Goal: Information Seeking & Learning: Check status

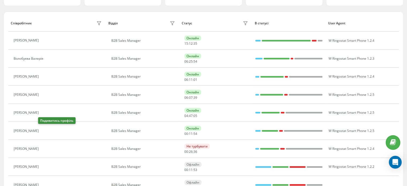
click at [41, 131] on button at bounding box center [44, 130] width 6 height 7
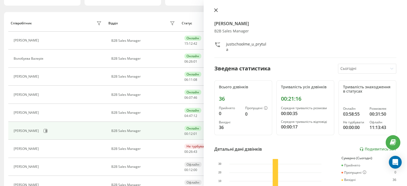
click at [215, 9] on icon at bounding box center [216, 10] width 4 height 4
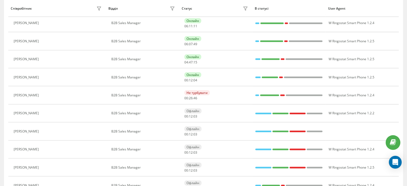
scroll to position [134, 0]
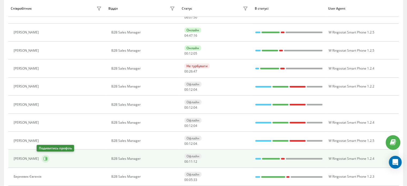
click at [45, 158] on icon at bounding box center [45, 158] width 1 height 3
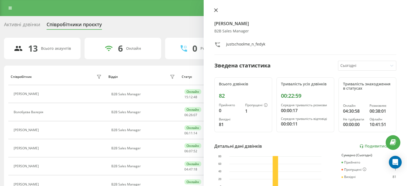
click at [214, 10] on icon at bounding box center [216, 10] width 4 height 4
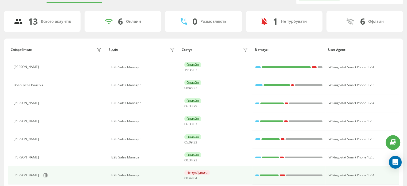
scroll to position [53, 0]
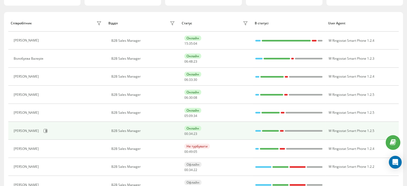
click at [37, 127] on div "[PERSON_NAME]" at bounding box center [58, 130] width 89 height 9
click at [41, 130] on button at bounding box center [45, 131] width 8 height 8
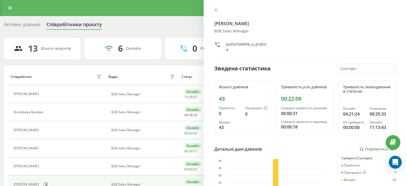
click at [215, 10] on icon at bounding box center [215, 10] width 3 height 3
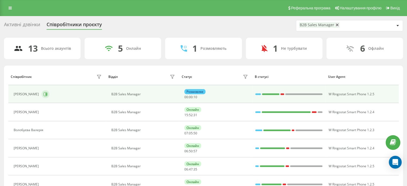
click at [45, 93] on icon at bounding box center [45, 94] width 1 height 3
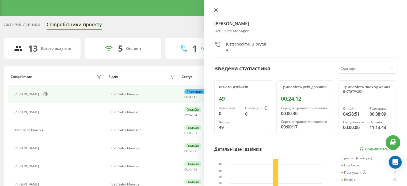
click at [214, 9] on icon at bounding box center [216, 10] width 4 height 4
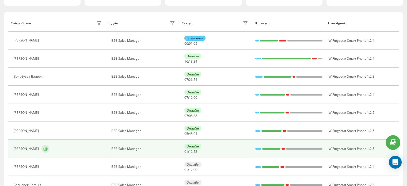
click at [45, 149] on icon at bounding box center [45, 148] width 1 height 3
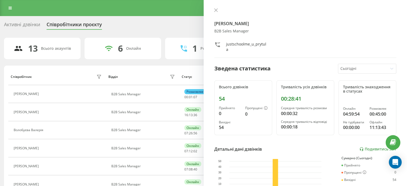
click at [214, 10] on icon at bounding box center [216, 10] width 4 height 4
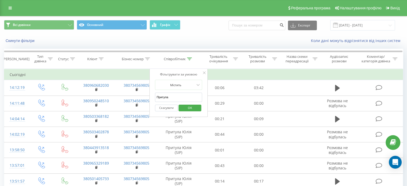
click at [189, 108] on span "OK" at bounding box center [189, 107] width 15 height 8
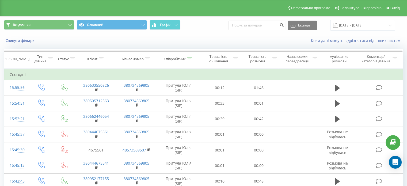
click at [84, 41] on div "Скинути фільтри" at bounding box center [76, 40] width 152 height 5
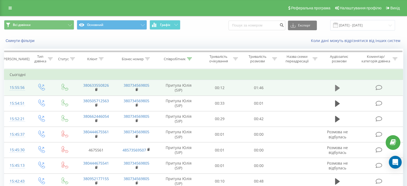
click at [336, 87] on icon at bounding box center [337, 88] width 5 height 6
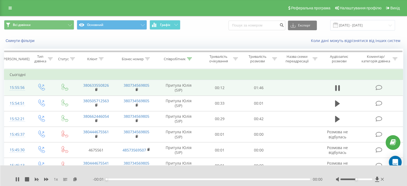
click at [130, 178] on div "- 00:01 00:00 00:00" at bounding box center [207, 178] width 229 height 5
click at [131, 181] on div "- 00:01 00:00 00:00" at bounding box center [207, 178] width 229 height 5
click at [133, 179] on div "00:00" at bounding box center [207, 179] width 203 height 2
drag, startPoint x: 160, startPoint y: 179, endPoint x: 163, endPoint y: 178, distance: 2.9
click at [160, 179] on div "00:28" at bounding box center [207, 179] width 203 height 2
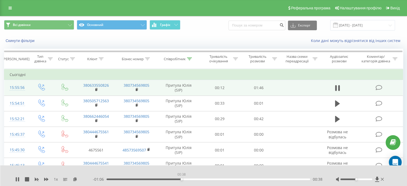
click at [181, 179] on div "00:38" at bounding box center [207, 179] width 203 height 2
click at [381, 178] on icon at bounding box center [381, 179] width 3 height 4
